Goal: Task Accomplishment & Management: Use online tool/utility

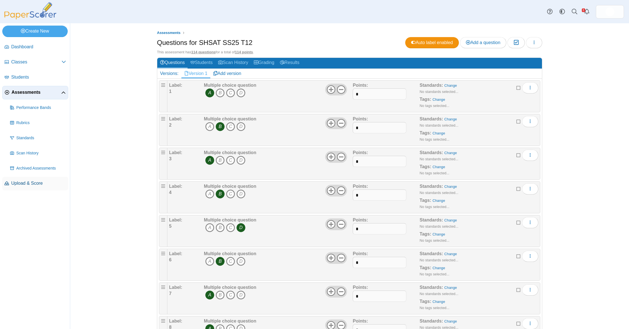
click at [32, 184] on span "Upload & Score" at bounding box center [38, 183] width 55 height 6
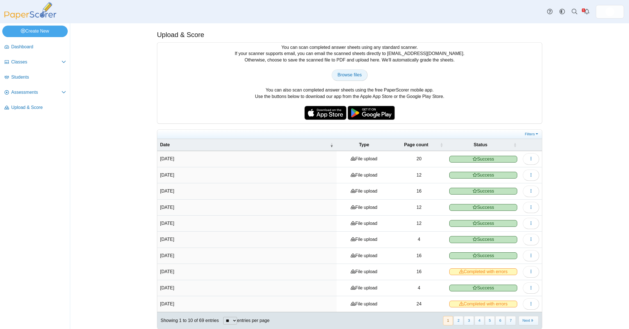
click at [342, 80] on link "Browse files" at bounding box center [349, 74] width 36 height 11
type input "**********"
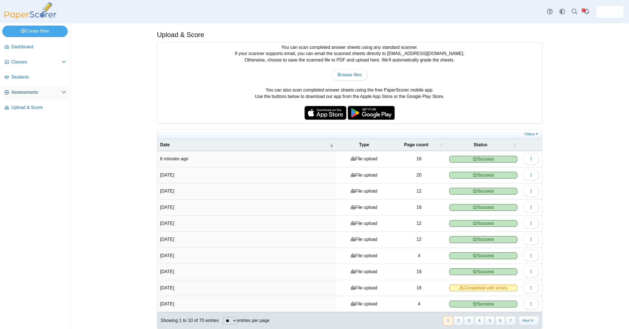
click at [32, 90] on span "Assessments" at bounding box center [36, 92] width 50 height 6
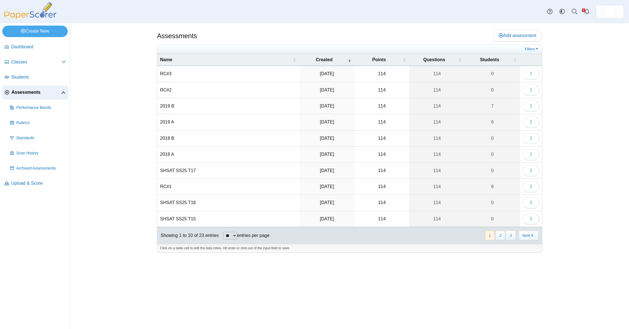
click at [36, 79] on span "Students" at bounding box center [38, 77] width 55 height 6
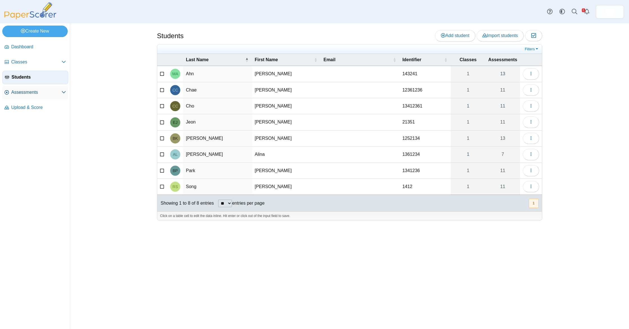
click at [39, 95] on link "Assessments" at bounding box center [35, 92] width 66 height 13
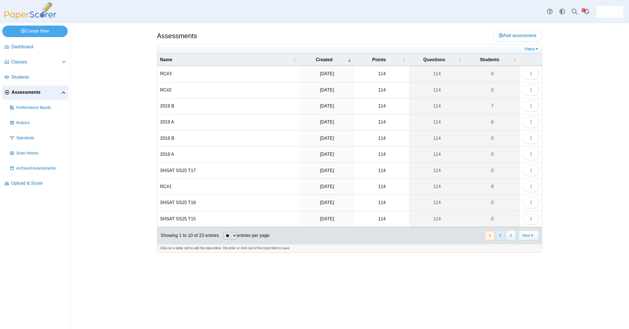
click at [501, 236] on button "2" at bounding box center [500, 235] width 10 height 9
click at [532, 107] on icon "button" at bounding box center [531, 106] width 4 height 4
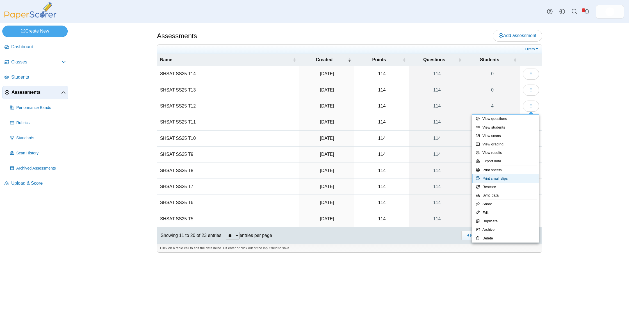
click at [506, 179] on link "Print small slips" at bounding box center [505, 178] width 67 height 8
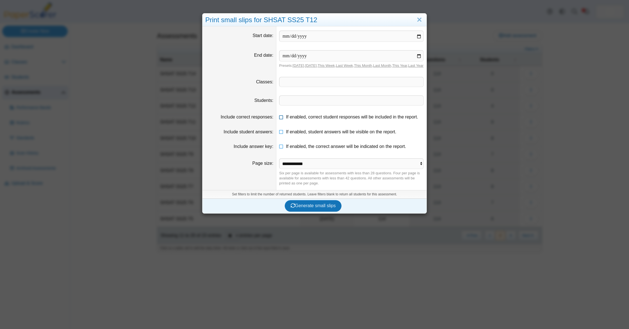
click at [286, 119] on span "If enabled, correct student responses will be included in the report." at bounding box center [352, 117] width 132 height 5
click at [293, 134] on span "If enabled, student answers will be visible on the report." at bounding box center [341, 131] width 110 height 5
click at [296, 147] on dd "If enabled, the correct answer will be indicated on the report." at bounding box center [351, 146] width 150 height 15
click at [294, 149] on span "If enabled, the correct answer will be indicated on the report." at bounding box center [346, 146] width 120 height 5
click at [315, 211] on button "Generate small slips" at bounding box center [313, 205] width 57 height 11
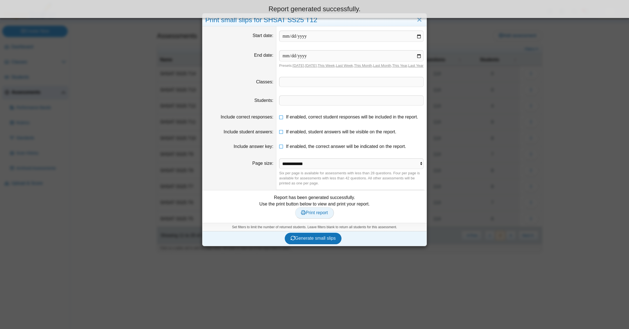
click at [321, 215] on span "Print report" at bounding box center [314, 212] width 27 height 5
